Goal: Task Accomplishment & Management: Use online tool/utility

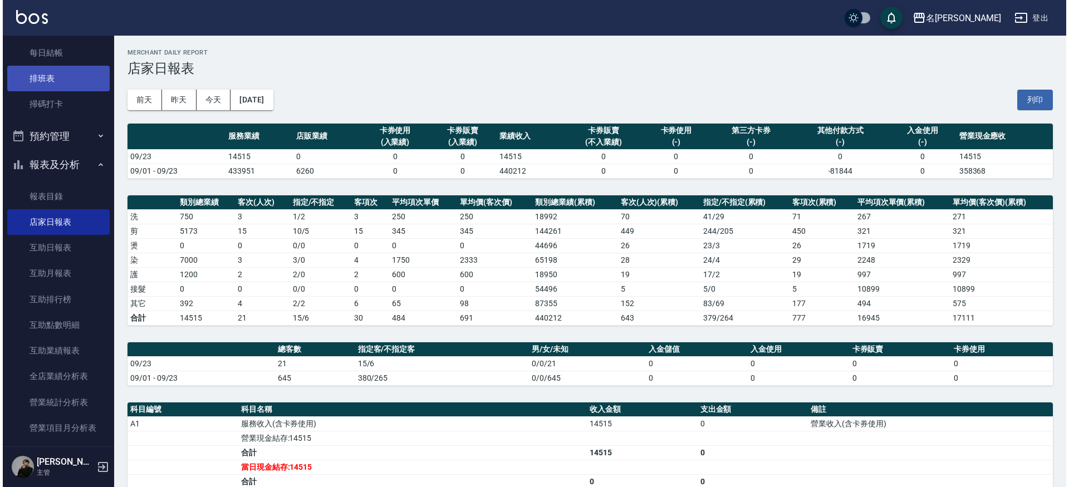
scroll to position [160, 0]
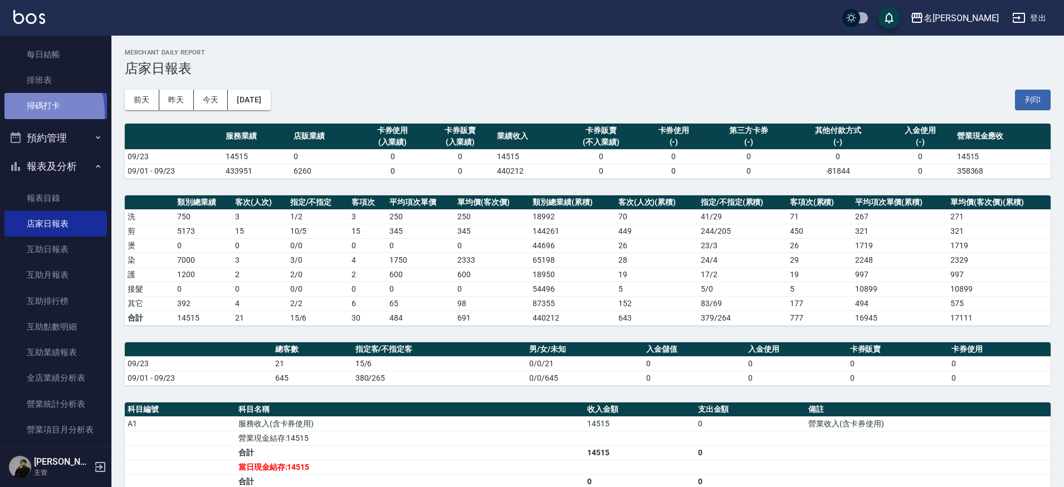
click at [29, 111] on link "掃碼打卡" at bounding box center [55, 106] width 102 height 26
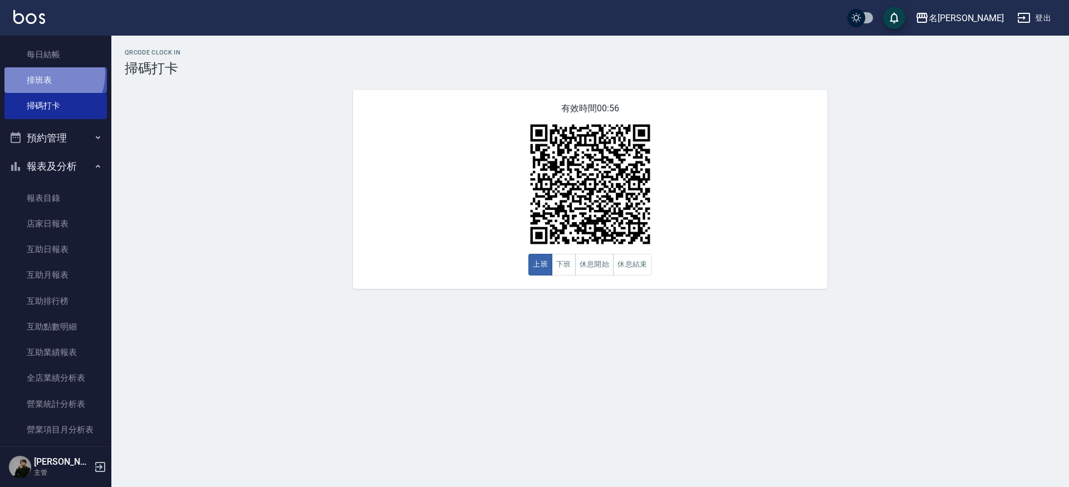
click at [47, 73] on link "排班表" at bounding box center [55, 80] width 102 height 26
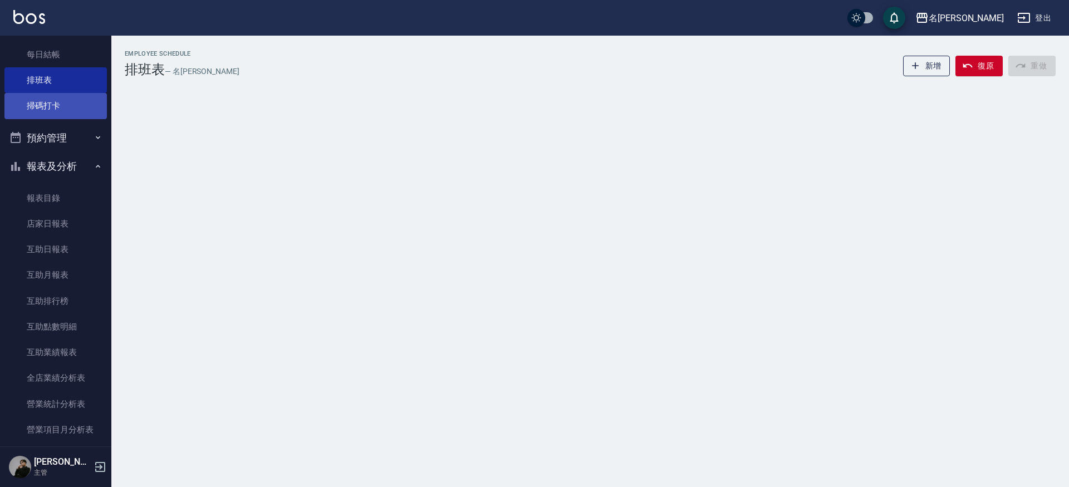
click at [60, 98] on link "掃碼打卡" at bounding box center [55, 106] width 102 height 26
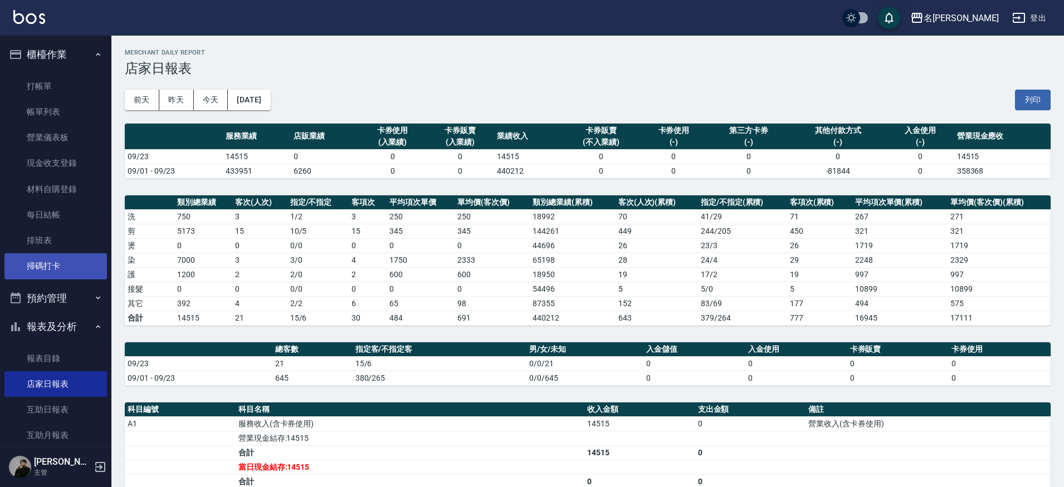
scroll to position [67, 0]
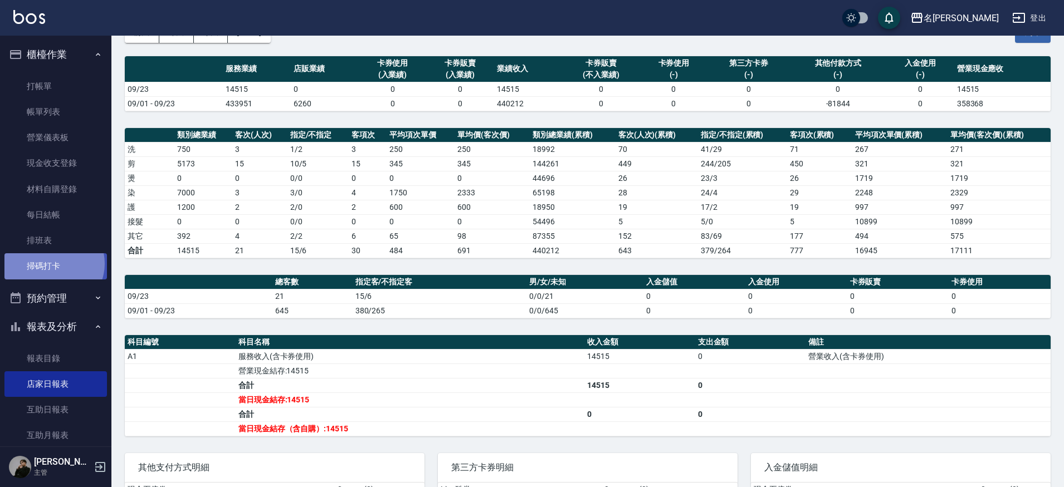
click at [52, 262] on link "掃碼打卡" at bounding box center [55, 266] width 102 height 26
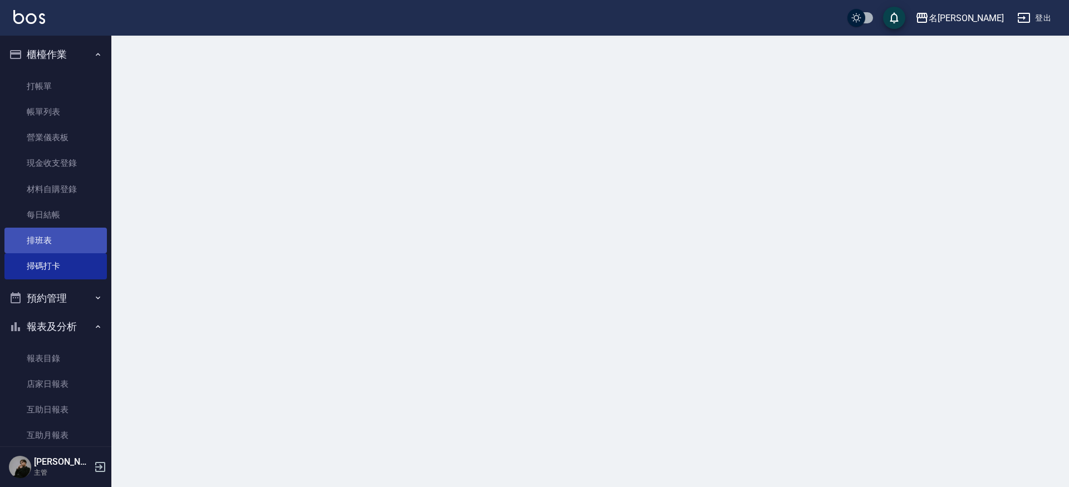
click at [60, 242] on link "排班表" at bounding box center [55, 241] width 102 height 26
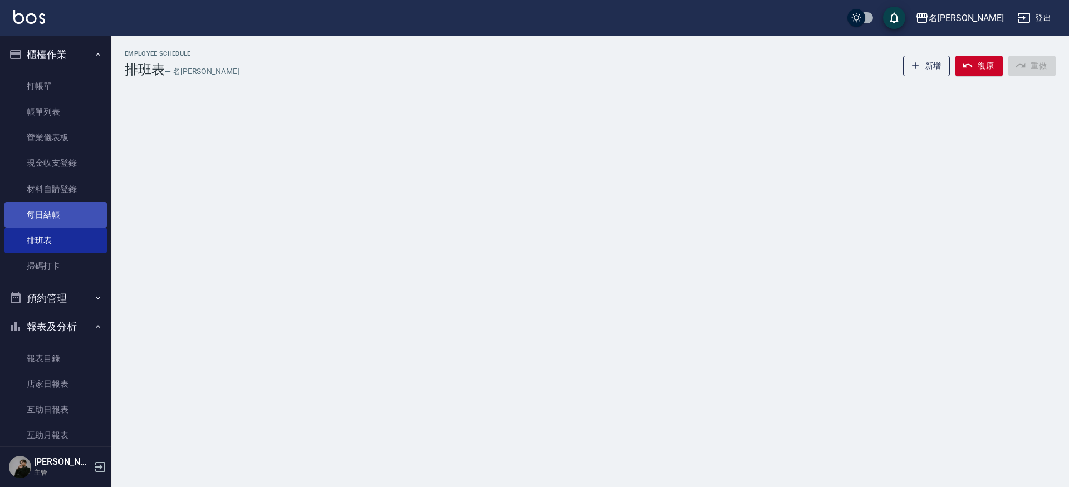
click at [62, 225] on link "每日結帳" at bounding box center [55, 215] width 102 height 26
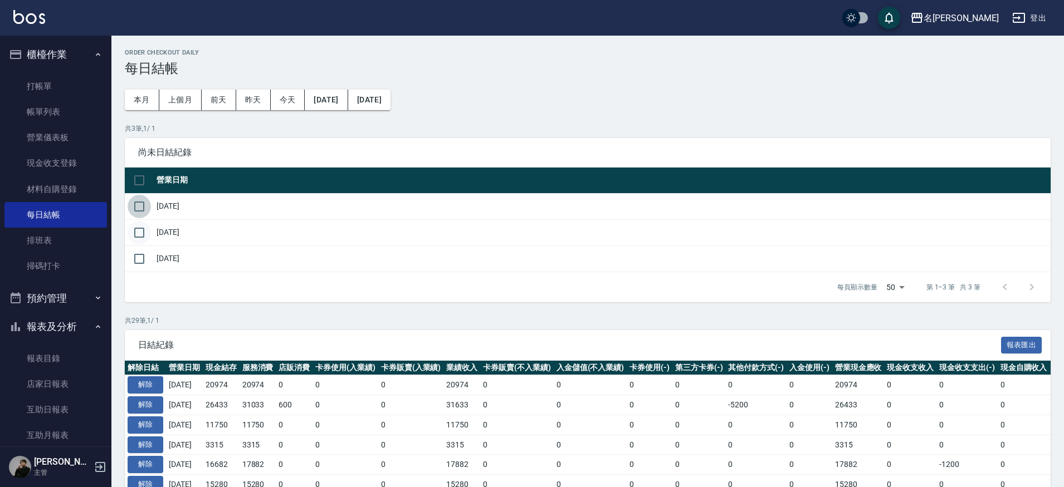
drag, startPoint x: 144, startPoint y: 207, endPoint x: 150, endPoint y: 220, distance: 14.7
click at [144, 207] on input "checkbox" at bounding box center [139, 206] width 23 height 23
checkbox input "true"
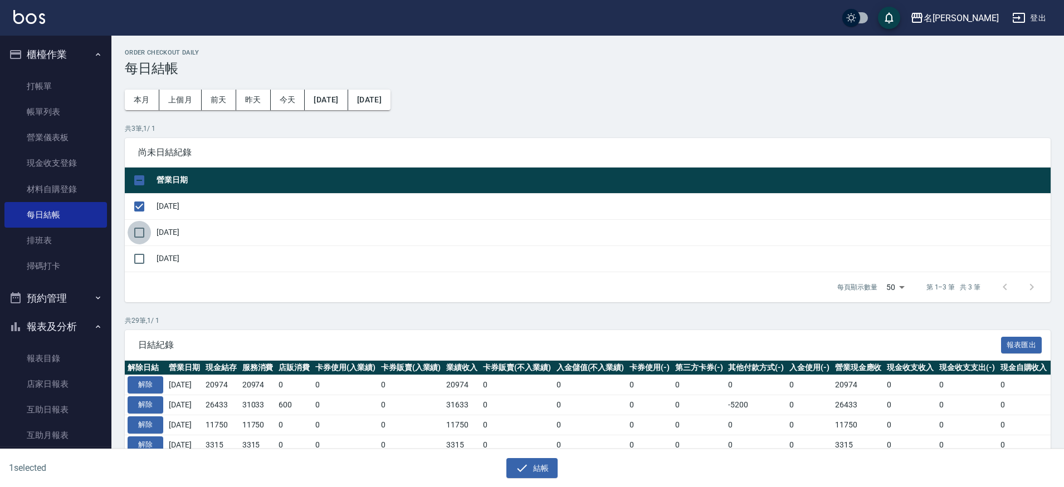
click at [140, 237] on input "checkbox" at bounding box center [139, 232] width 23 height 23
checkbox input "true"
click at [534, 467] on button "結帳" at bounding box center [532, 468] width 52 height 21
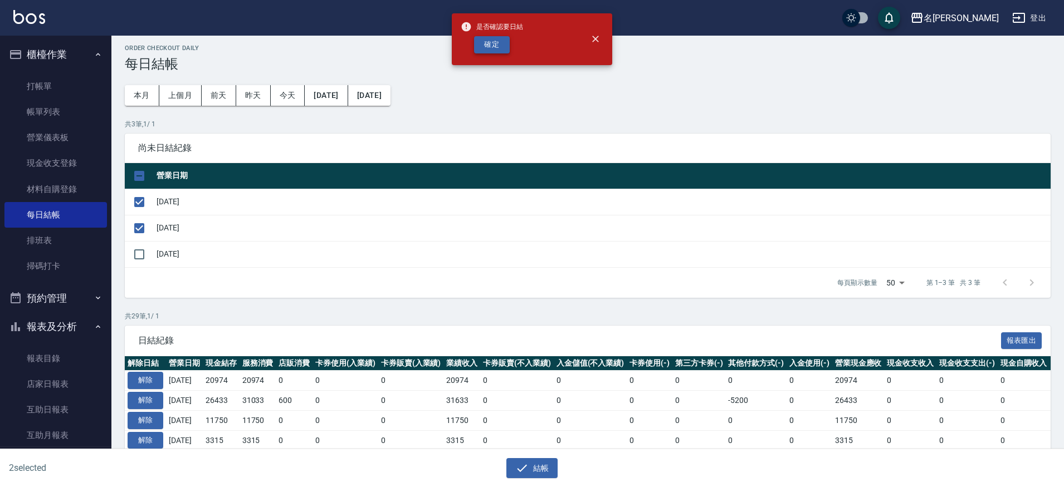
click at [482, 47] on button "確定" at bounding box center [492, 44] width 36 height 17
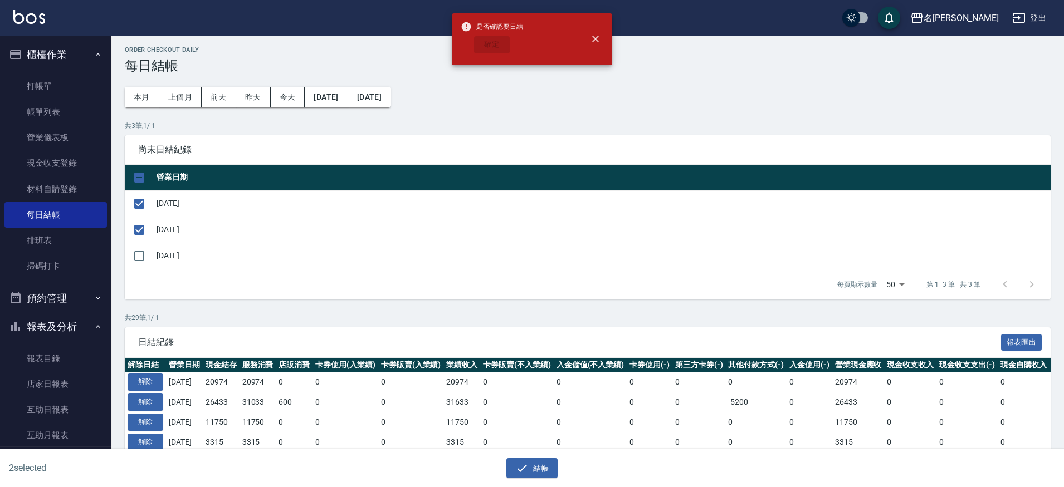
scroll to position [6, 0]
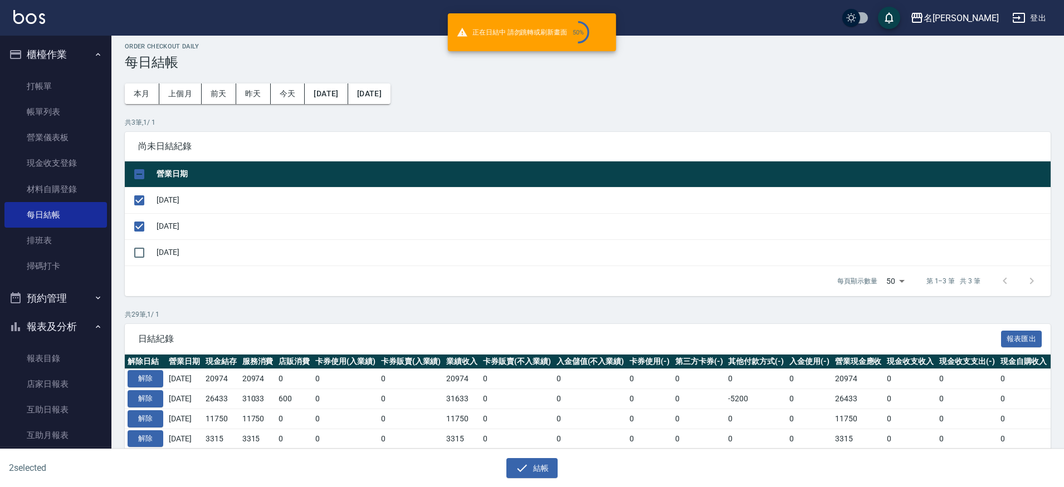
checkbox input "false"
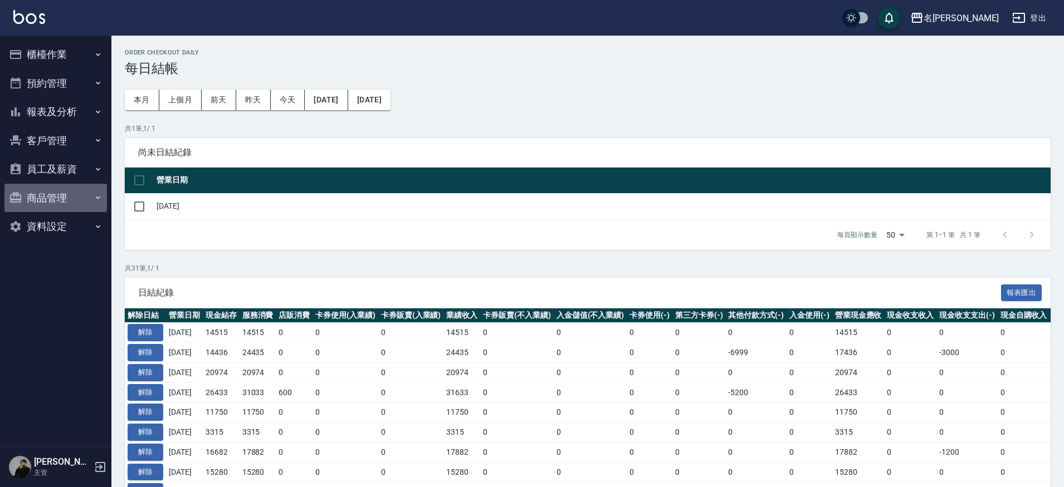
click at [67, 199] on button "商品管理" at bounding box center [55, 198] width 102 height 29
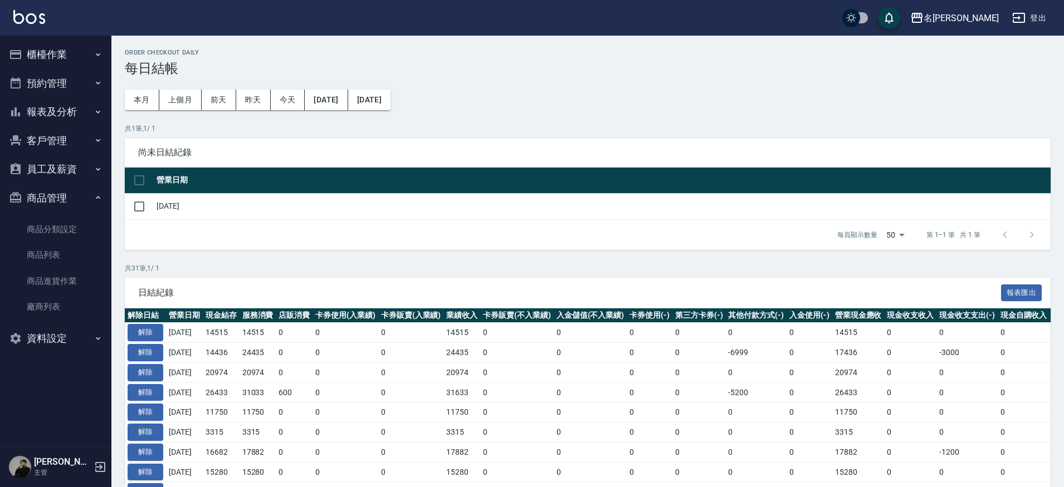
click at [97, 167] on icon "button" at bounding box center [98, 169] width 9 height 9
click at [73, 141] on button "客戶管理" at bounding box center [55, 140] width 102 height 29
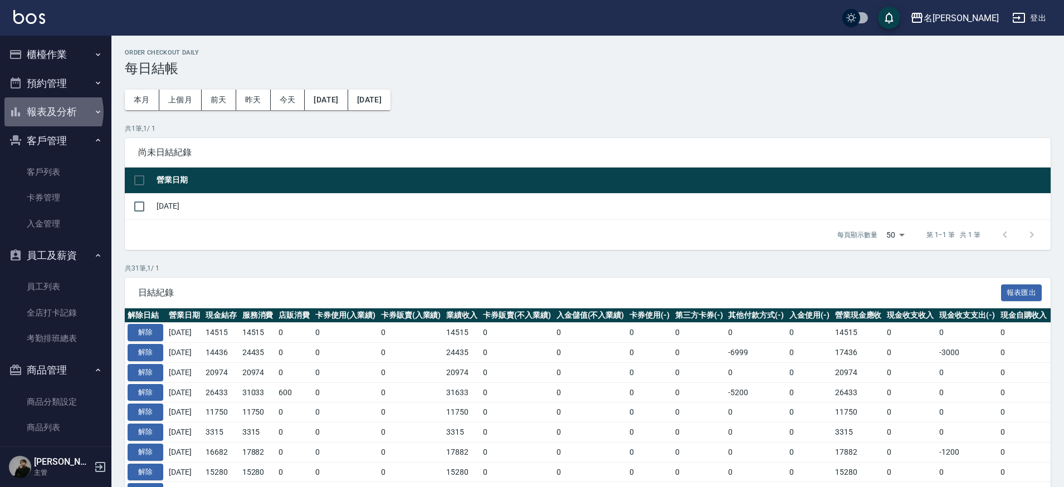
click at [44, 111] on button "報表及分析" at bounding box center [55, 111] width 102 height 29
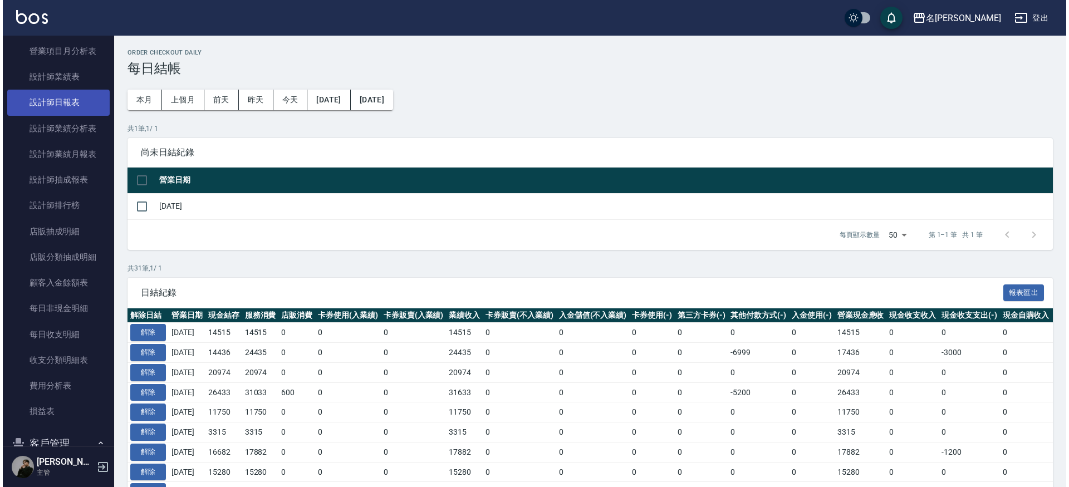
scroll to position [325, 0]
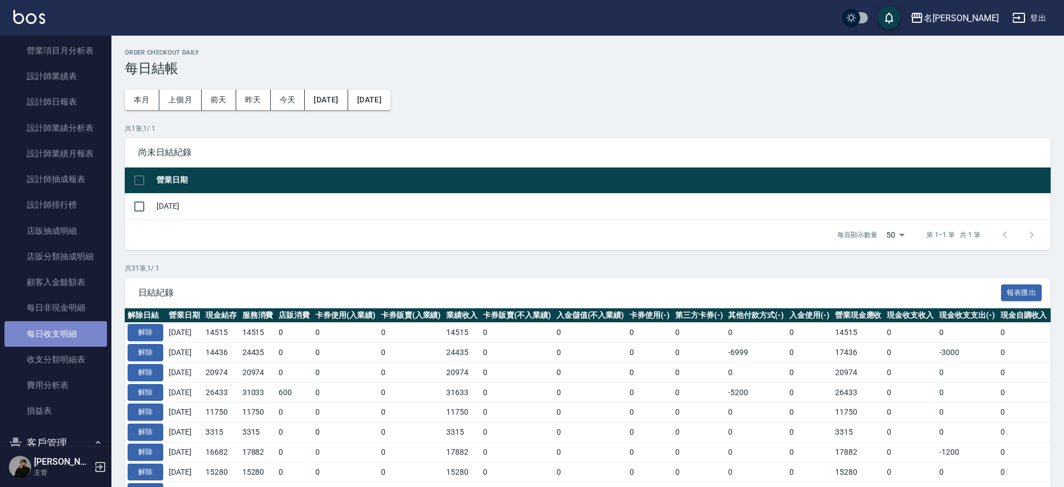
click at [58, 335] on link "每日收支明細" at bounding box center [55, 334] width 102 height 26
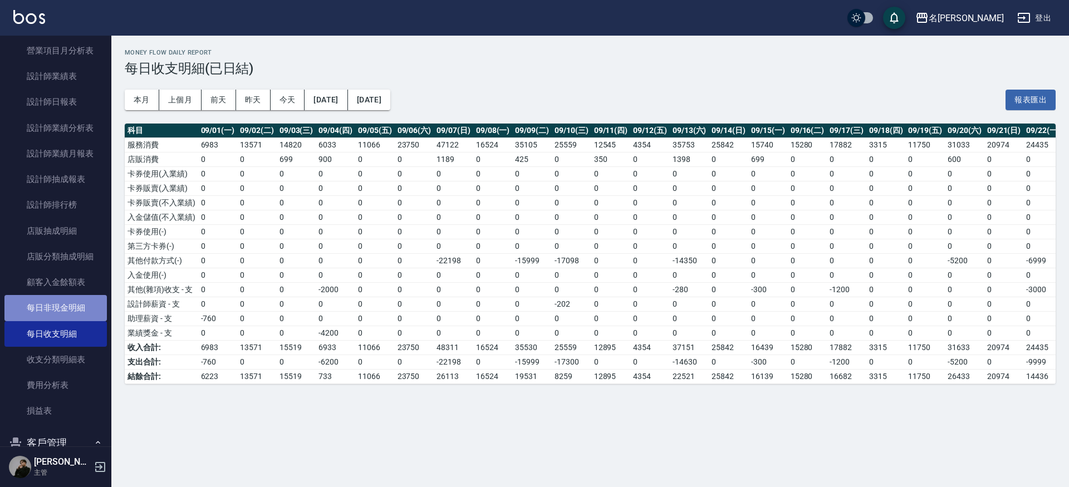
click at [70, 310] on link "每日非現金明細" at bounding box center [55, 308] width 102 height 26
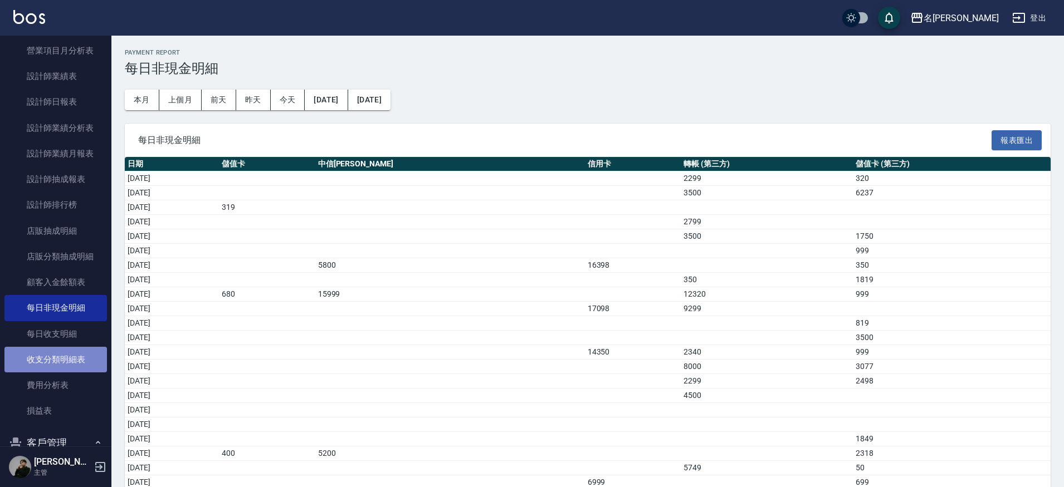
click at [81, 365] on link "收支分類明細表" at bounding box center [55, 360] width 102 height 26
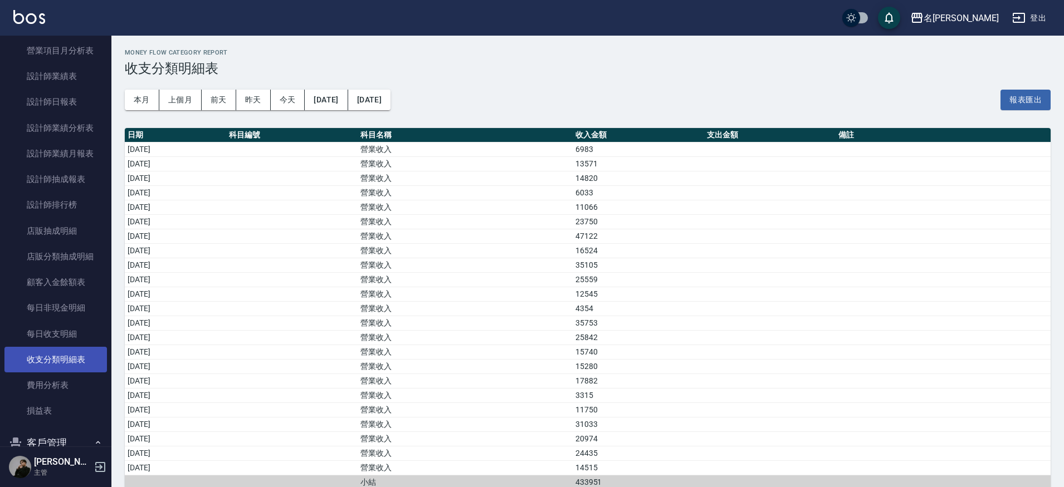
click at [85, 347] on link "收支分類明細表" at bounding box center [55, 360] width 102 height 26
click at [82, 339] on link "每日收支明細" at bounding box center [55, 334] width 102 height 26
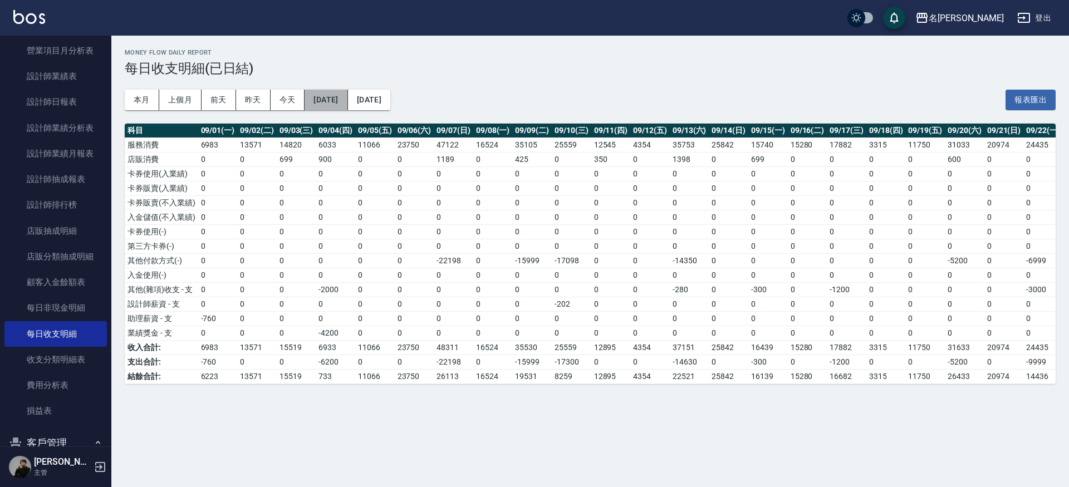
click at [333, 96] on button "2025/09/01" at bounding box center [326, 100] width 43 height 21
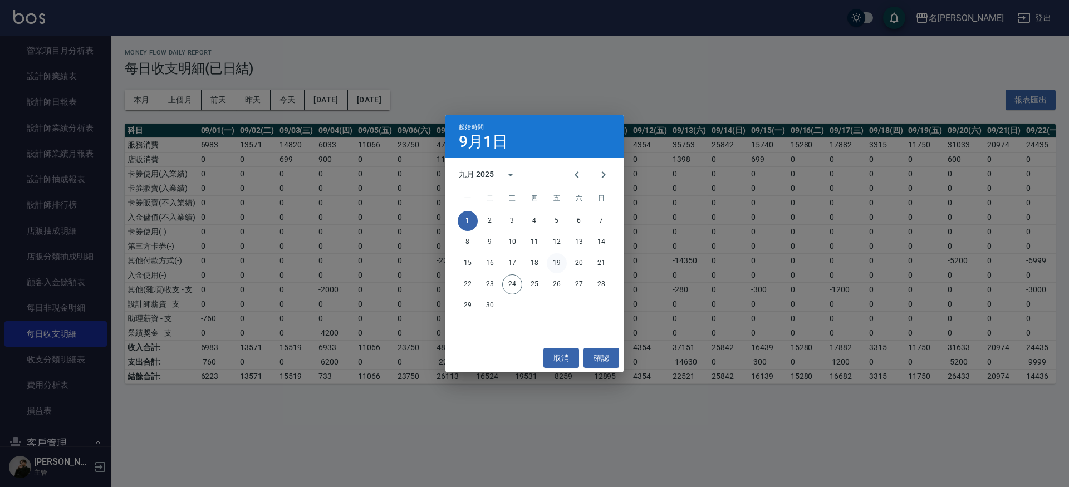
click at [556, 266] on button "19" at bounding box center [557, 263] width 20 height 20
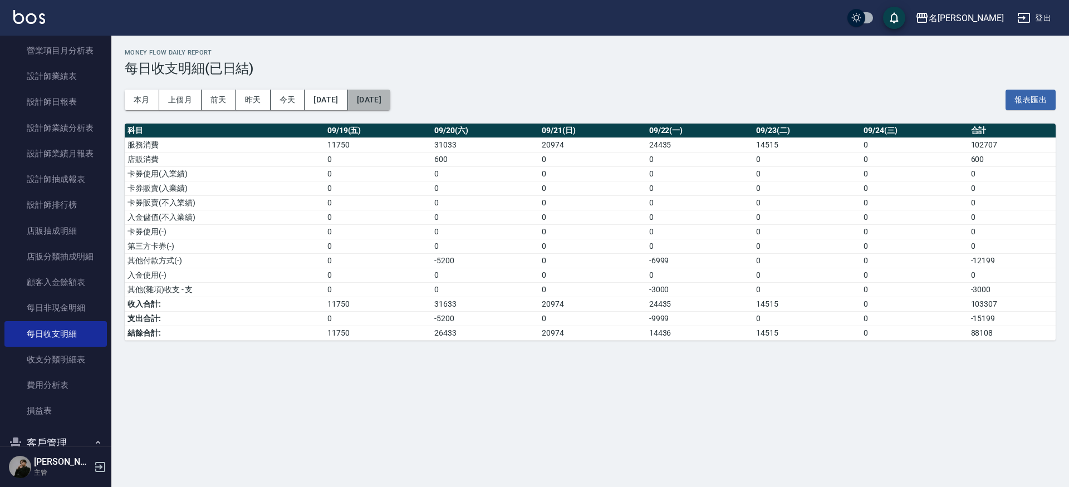
click at [390, 94] on button "2025/09/24" at bounding box center [369, 100] width 42 height 21
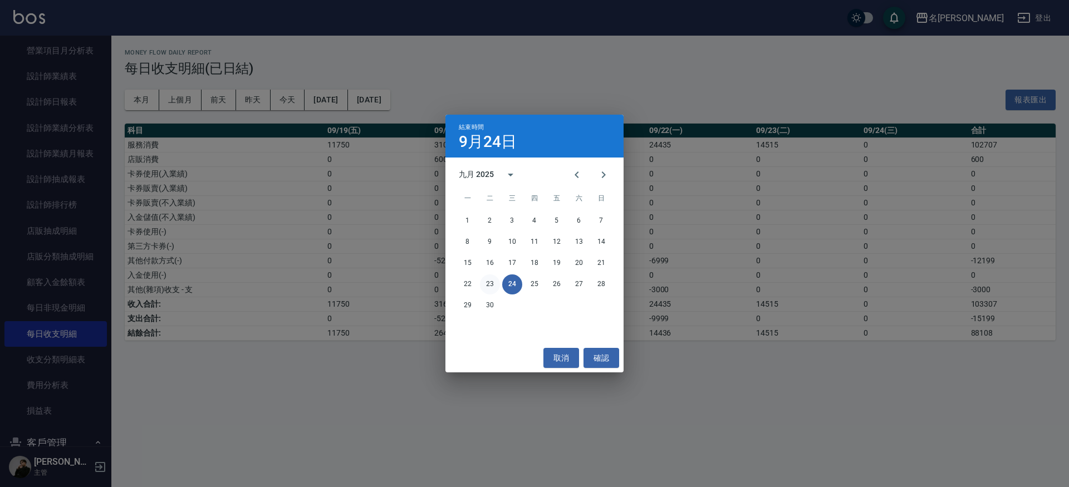
click at [494, 282] on button "23" at bounding box center [490, 285] width 20 height 20
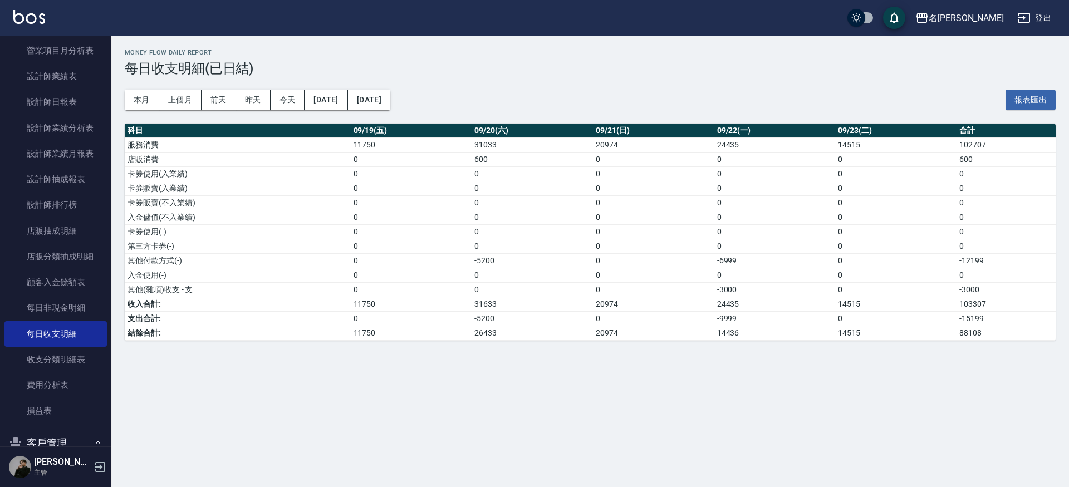
click at [987, 336] on td "88108" at bounding box center [1006, 333] width 99 height 14
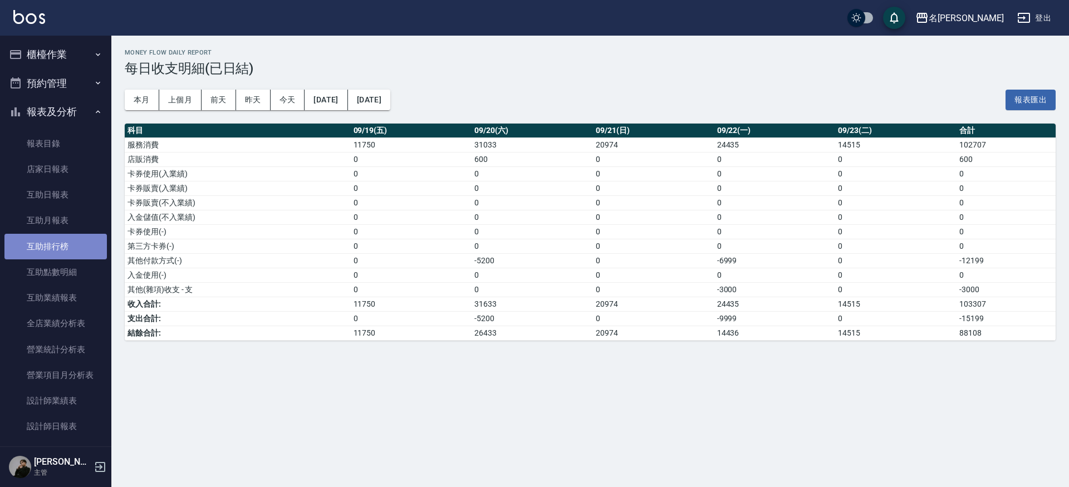
scroll to position [2, 0]
click at [74, 237] on link "互助排行榜" at bounding box center [55, 245] width 102 height 26
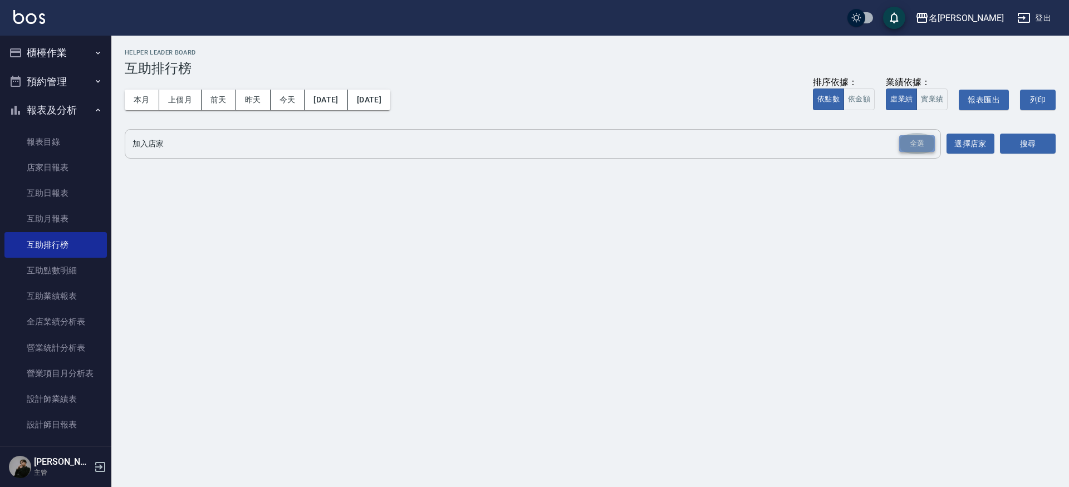
click at [924, 139] on div "全選" at bounding box center [917, 143] width 36 height 17
click at [1022, 144] on button "搜尋" at bounding box center [1028, 144] width 56 height 21
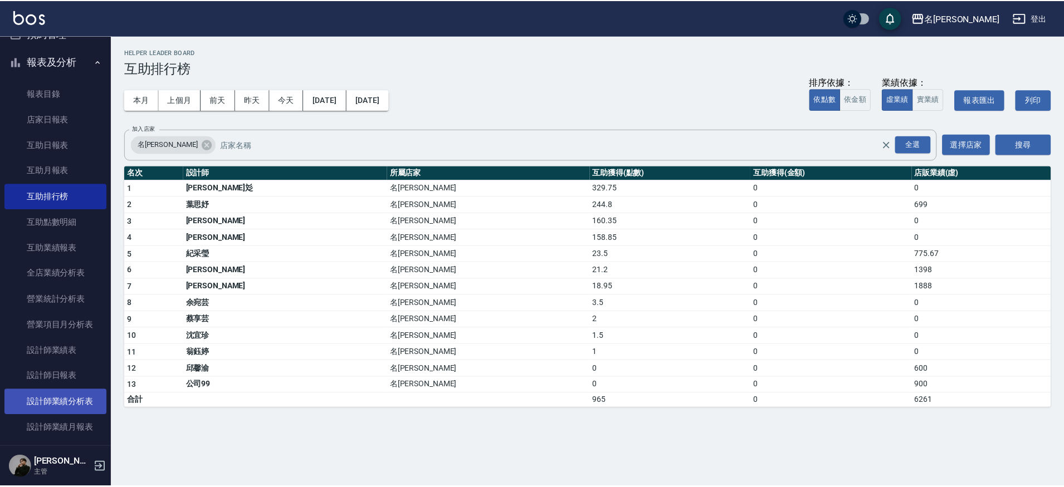
scroll to position [53, 0]
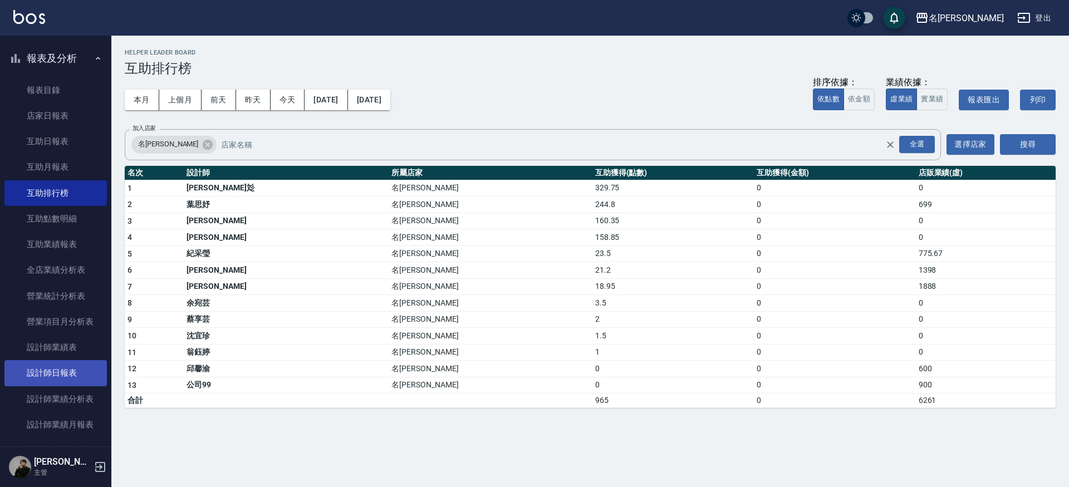
click at [30, 374] on link "設計師日報表" at bounding box center [55, 373] width 102 height 26
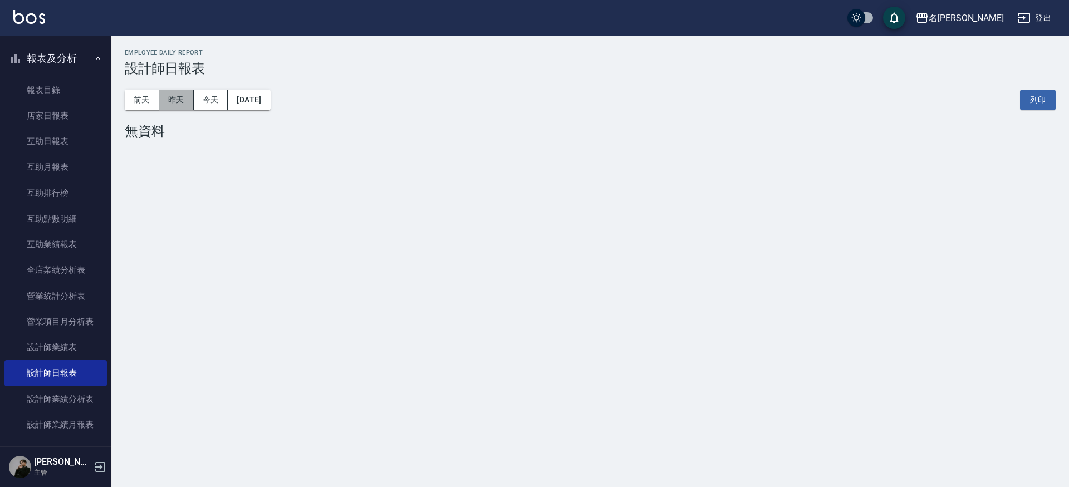
click at [185, 101] on button "昨天" at bounding box center [176, 100] width 35 height 21
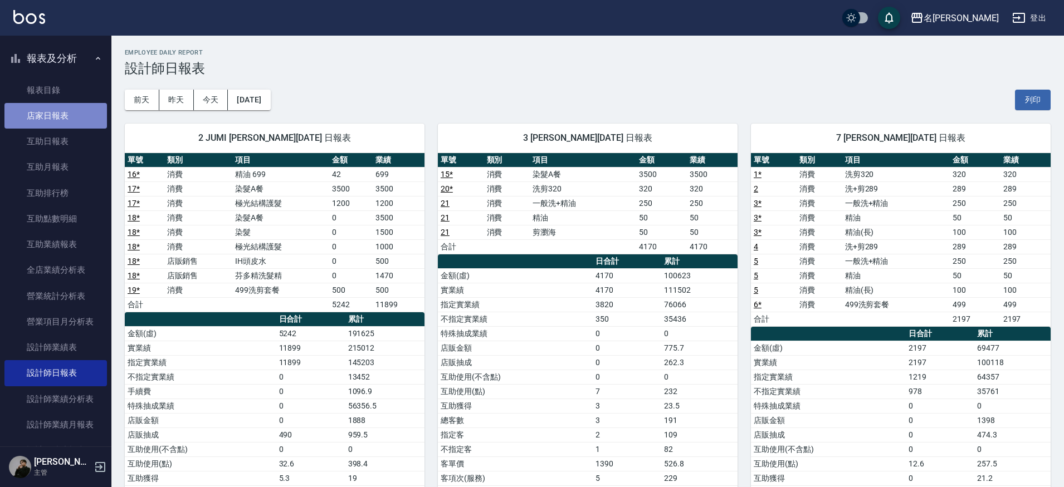
click at [75, 105] on link "店家日報表" at bounding box center [55, 116] width 102 height 26
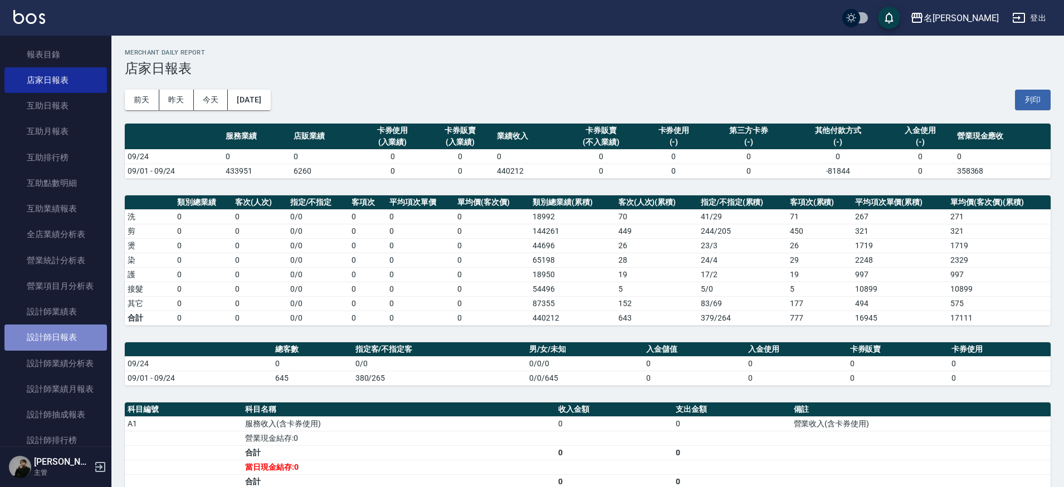
scroll to position [95, 0]
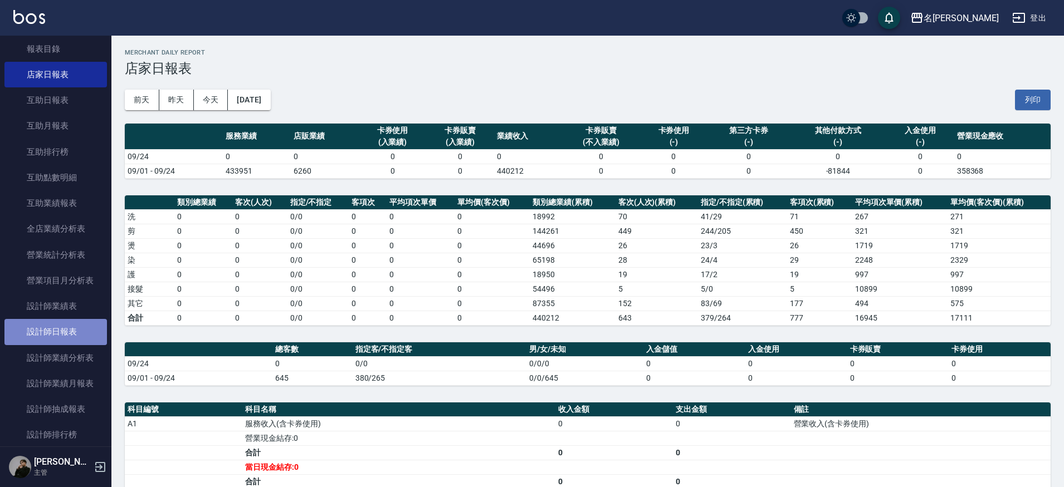
click at [65, 332] on link "設計師日報表" at bounding box center [55, 332] width 102 height 26
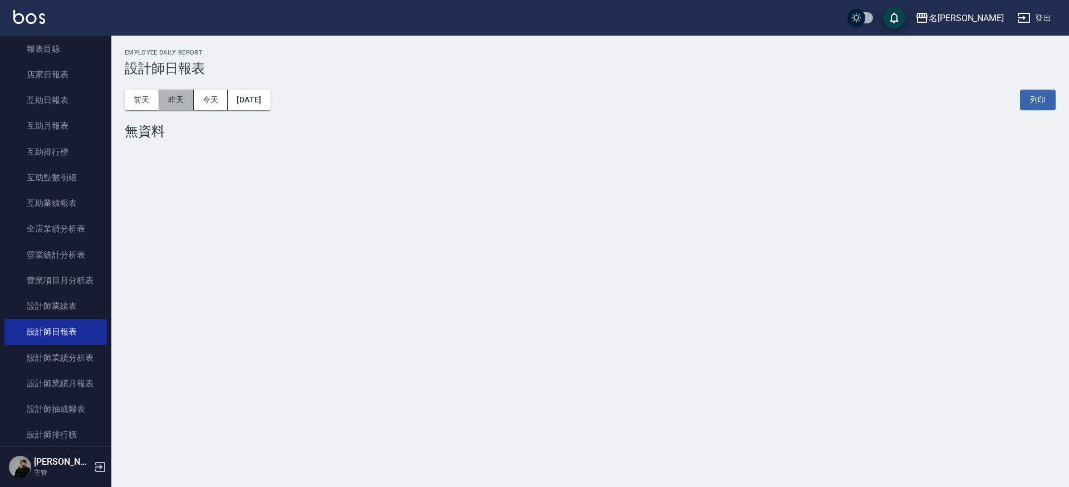
click at [167, 104] on button "昨天" at bounding box center [176, 100] width 35 height 21
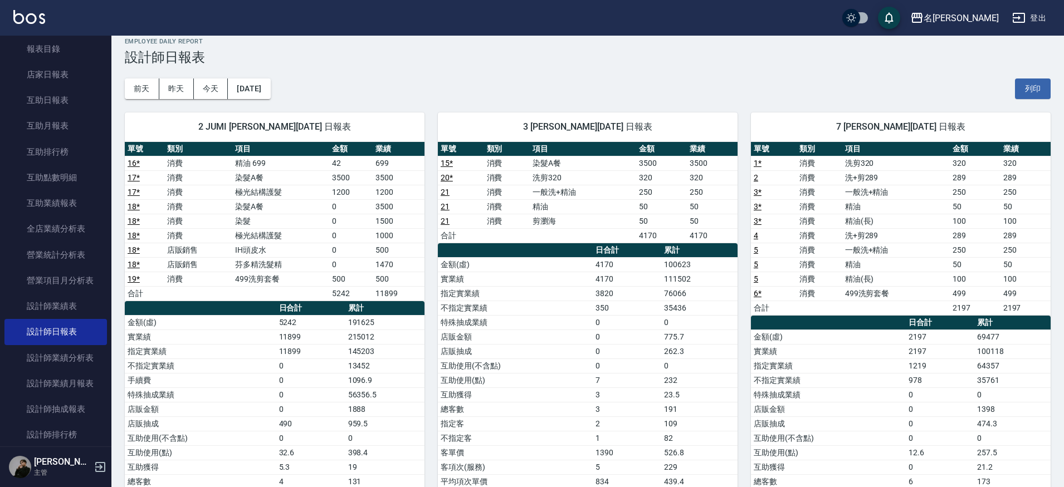
scroll to position [14, 0]
